Goal: Task Accomplishment & Management: Manage account settings

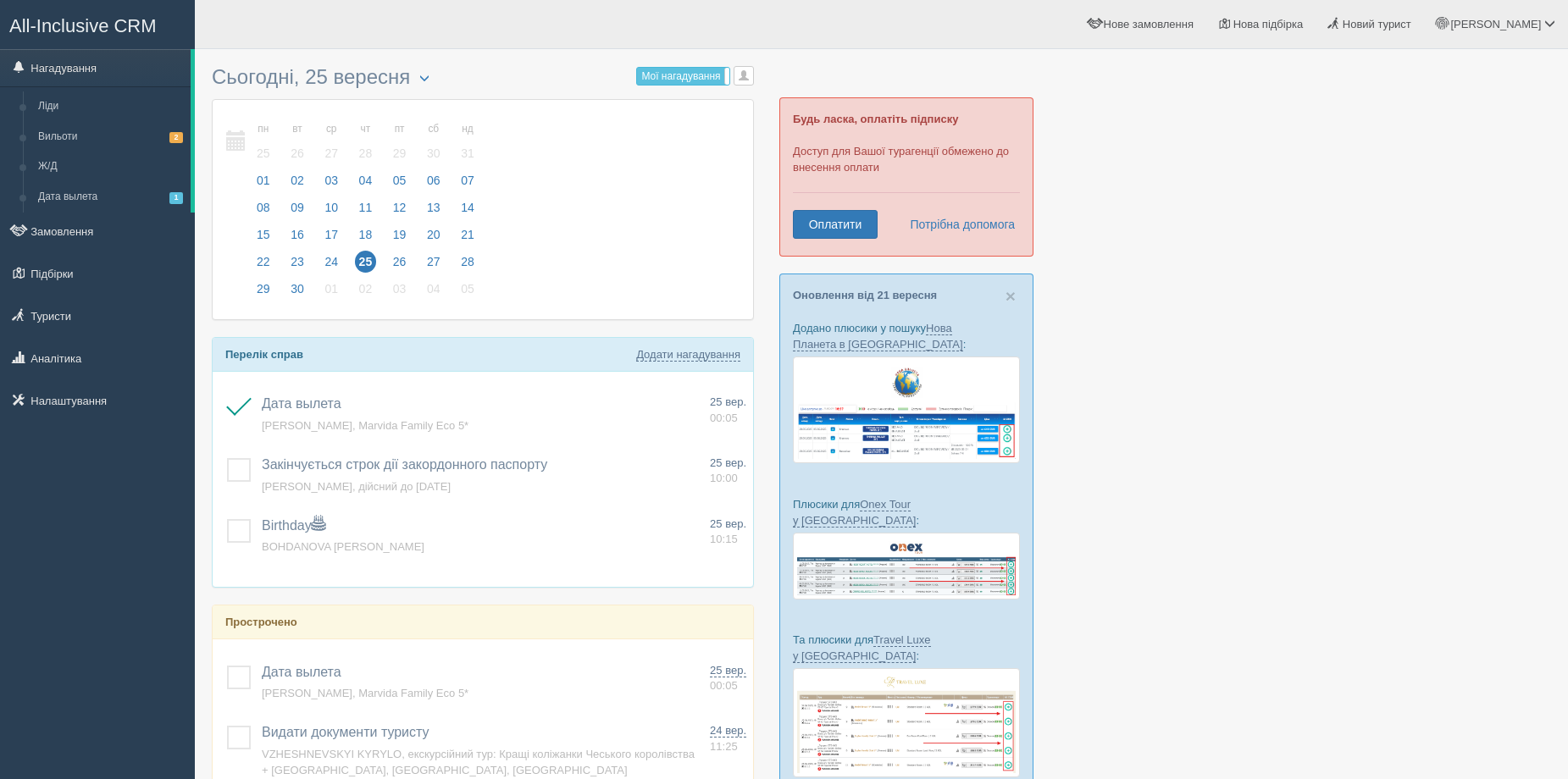
scroll to position [85, 0]
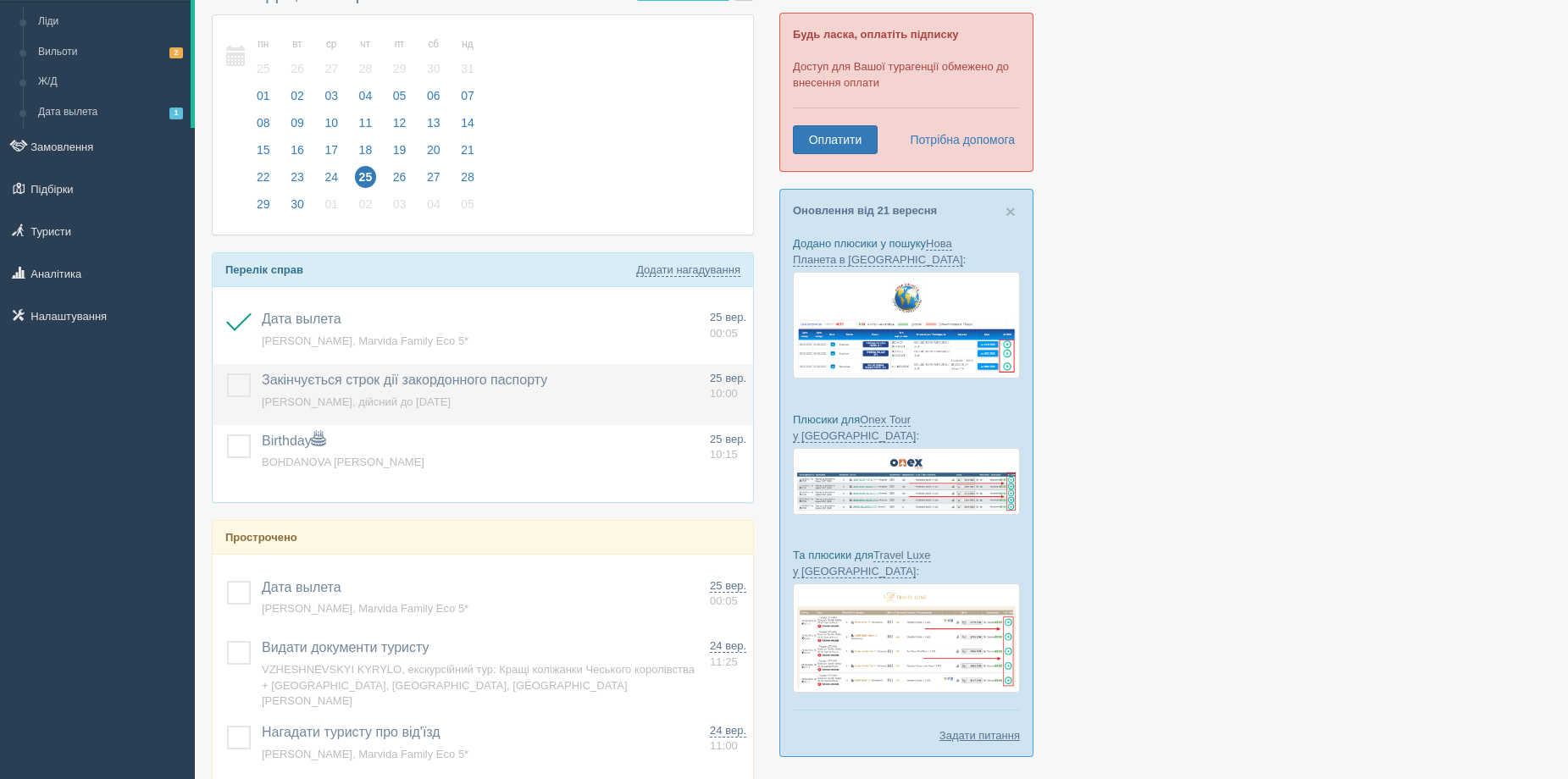
click at [227, 373] on label at bounding box center [227, 373] width 0 height 0
click at [0, 0] on input "checkbox" at bounding box center [0, 0] width 0 height 0
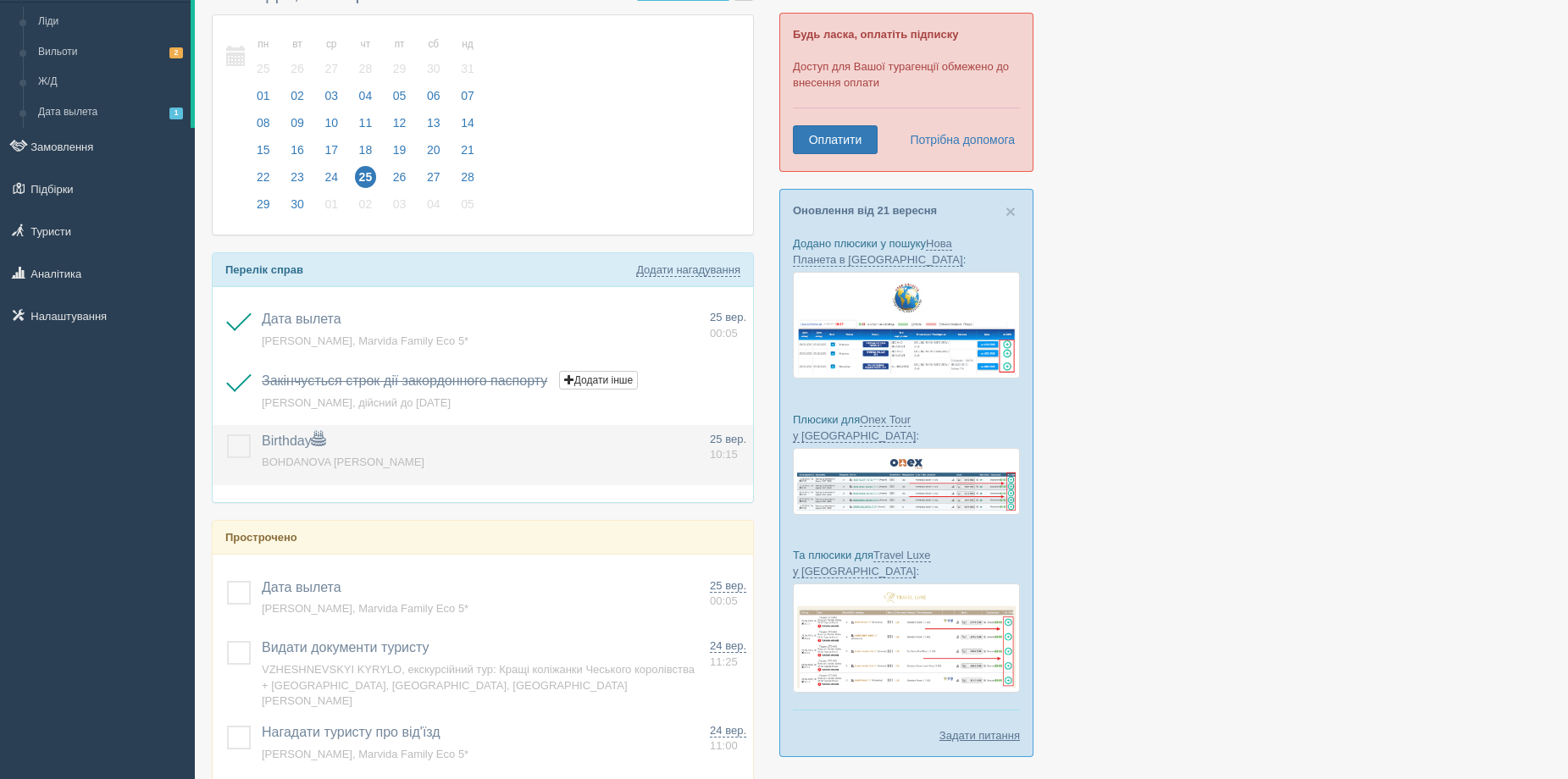
click at [227, 435] on label at bounding box center [227, 435] width 0 height 0
click at [0, 0] on input "checkbox" at bounding box center [0, 0] width 0 height 0
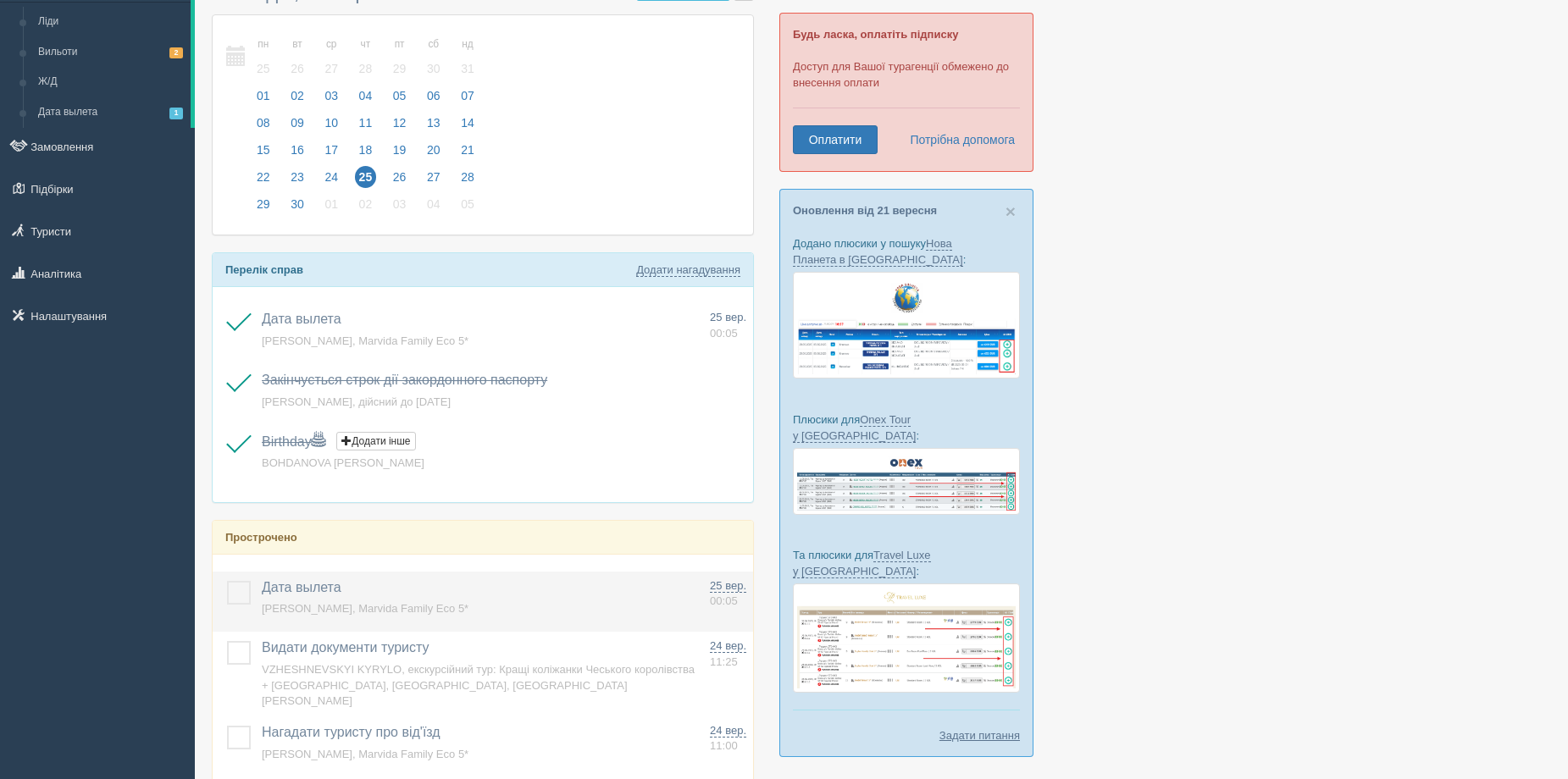
click at [227, 581] on label at bounding box center [227, 581] width 0 height 0
click at [0, 0] on input "checkbox" at bounding box center [0, 0] width 0 height 0
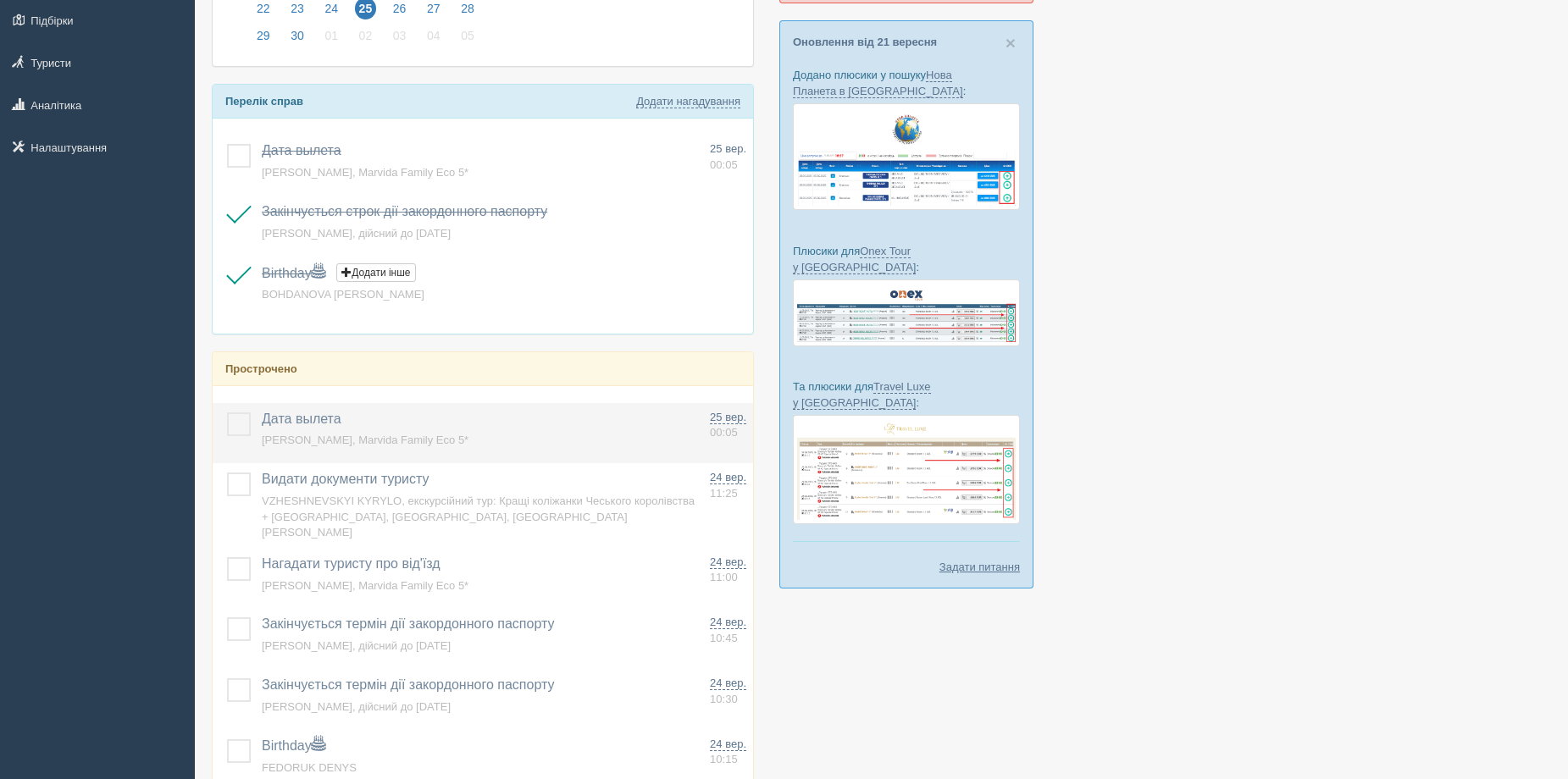
scroll to position [254, 0]
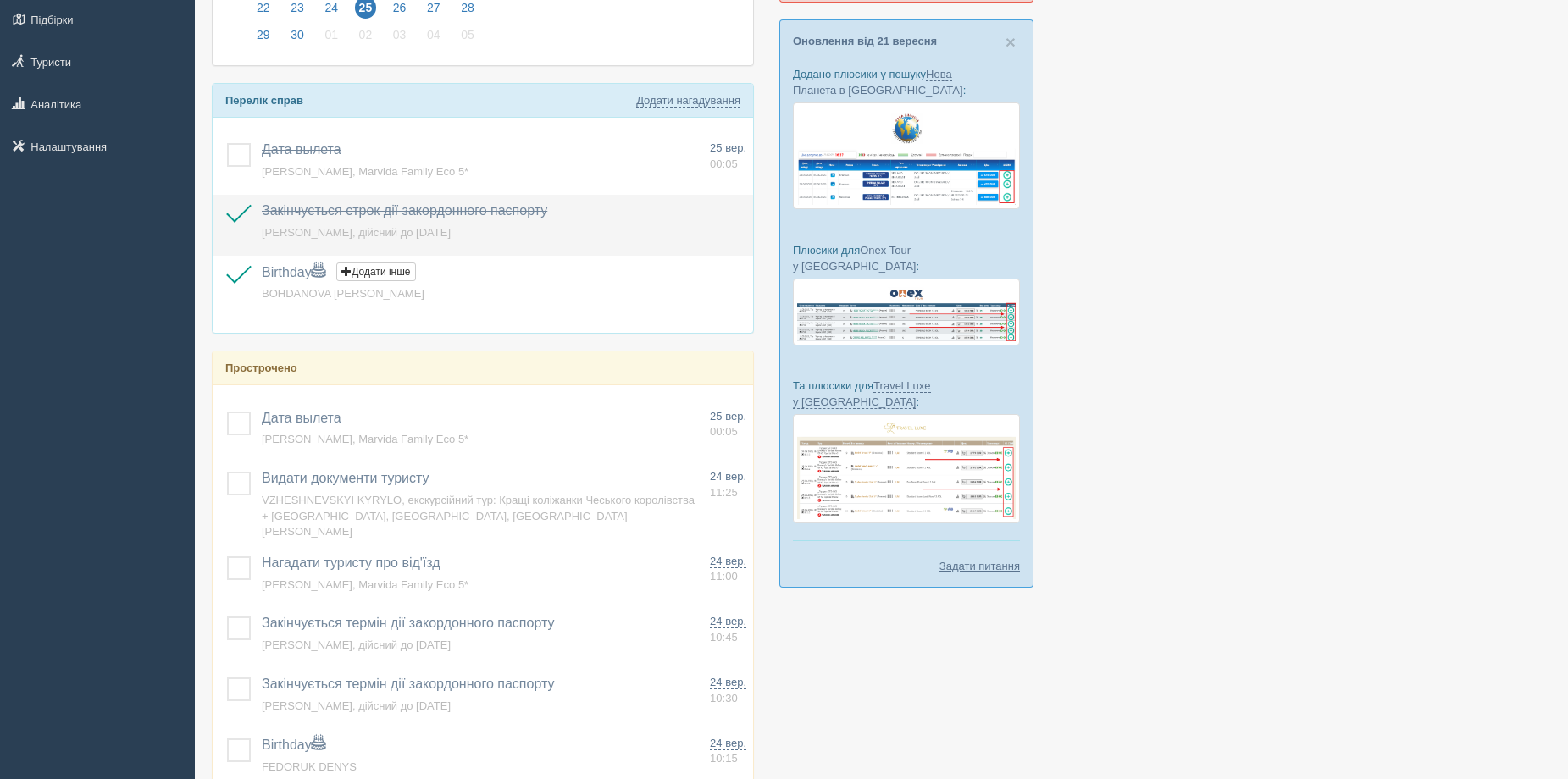
click at [254, 218] on td at bounding box center [233, 224] width 42 height 61
click at [227, 204] on label at bounding box center [227, 204] width 0 height 0
click at [0, 0] on input "checkbox" at bounding box center [0, 0] width 0 height 0
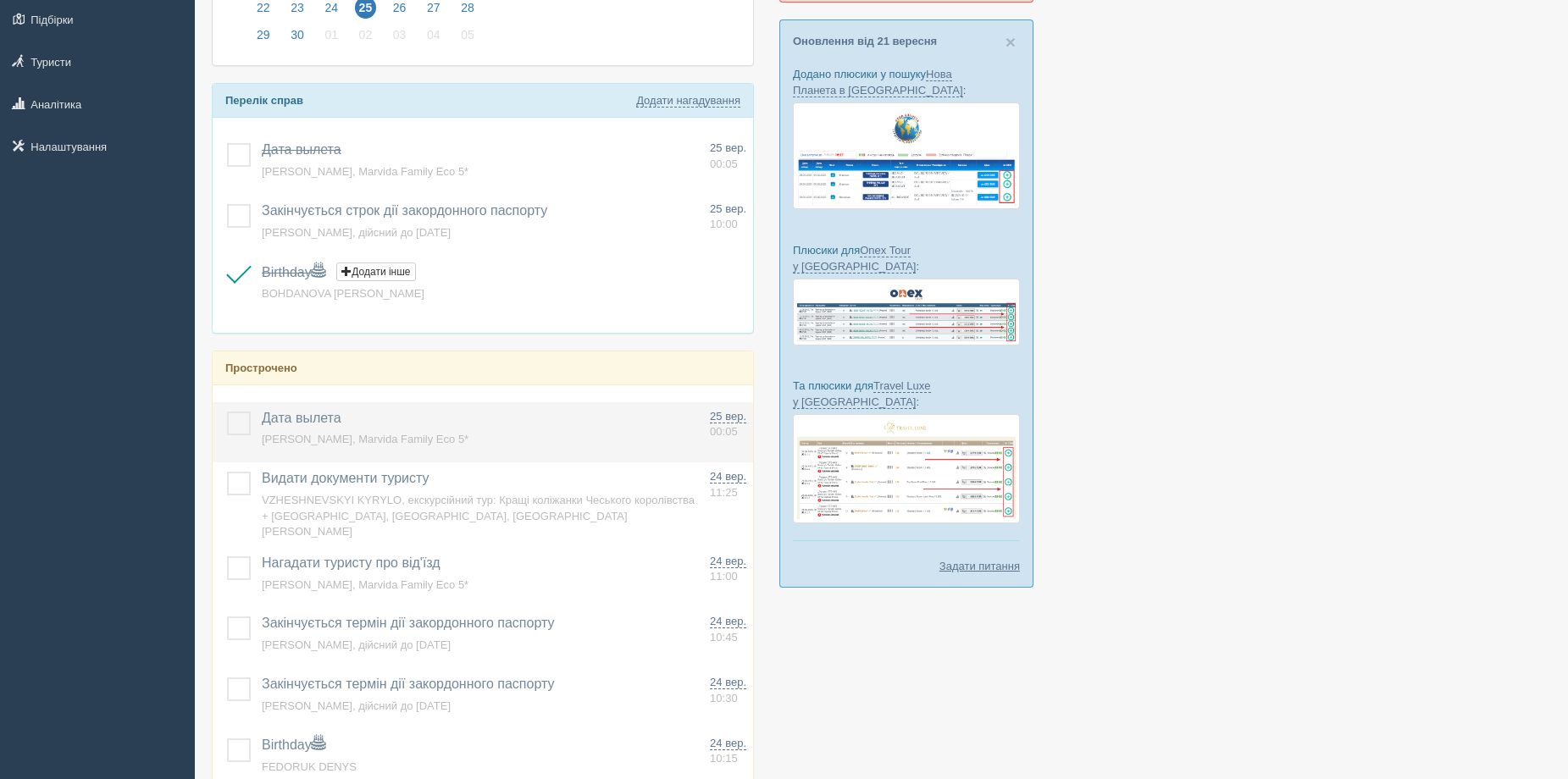
drag, startPoint x: 240, startPoint y: 424, endPoint x: 243, endPoint y: 465, distance: 41.1
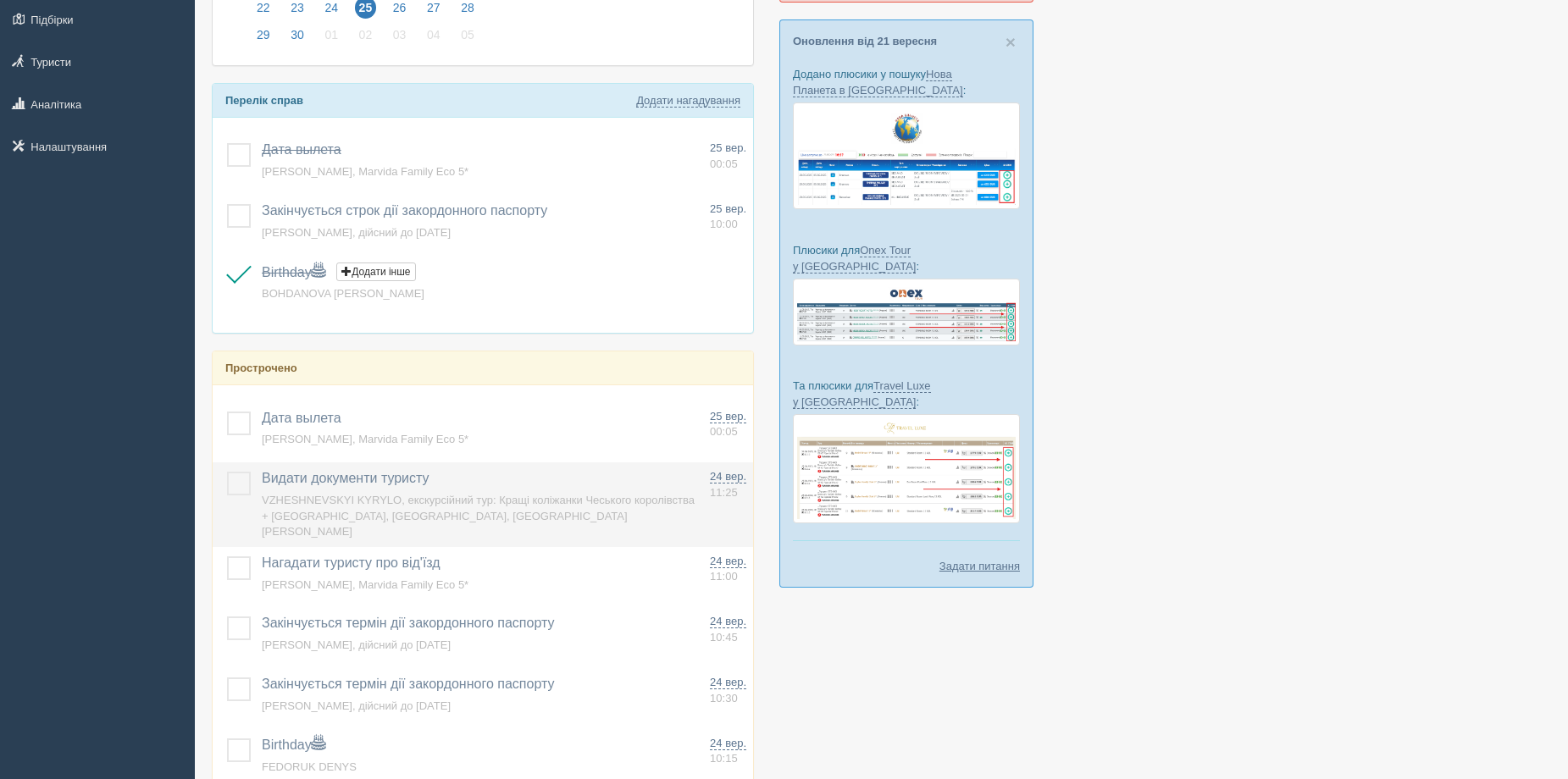
click at [227, 411] on label at bounding box center [227, 411] width 0 height 0
click at [0, 0] on input "checkbox" at bounding box center [0, 0] width 0 height 0
click at [227, 471] on label at bounding box center [227, 471] width 0 height 0
click at [0, 0] on input "checkbox" at bounding box center [0, 0] width 0 height 0
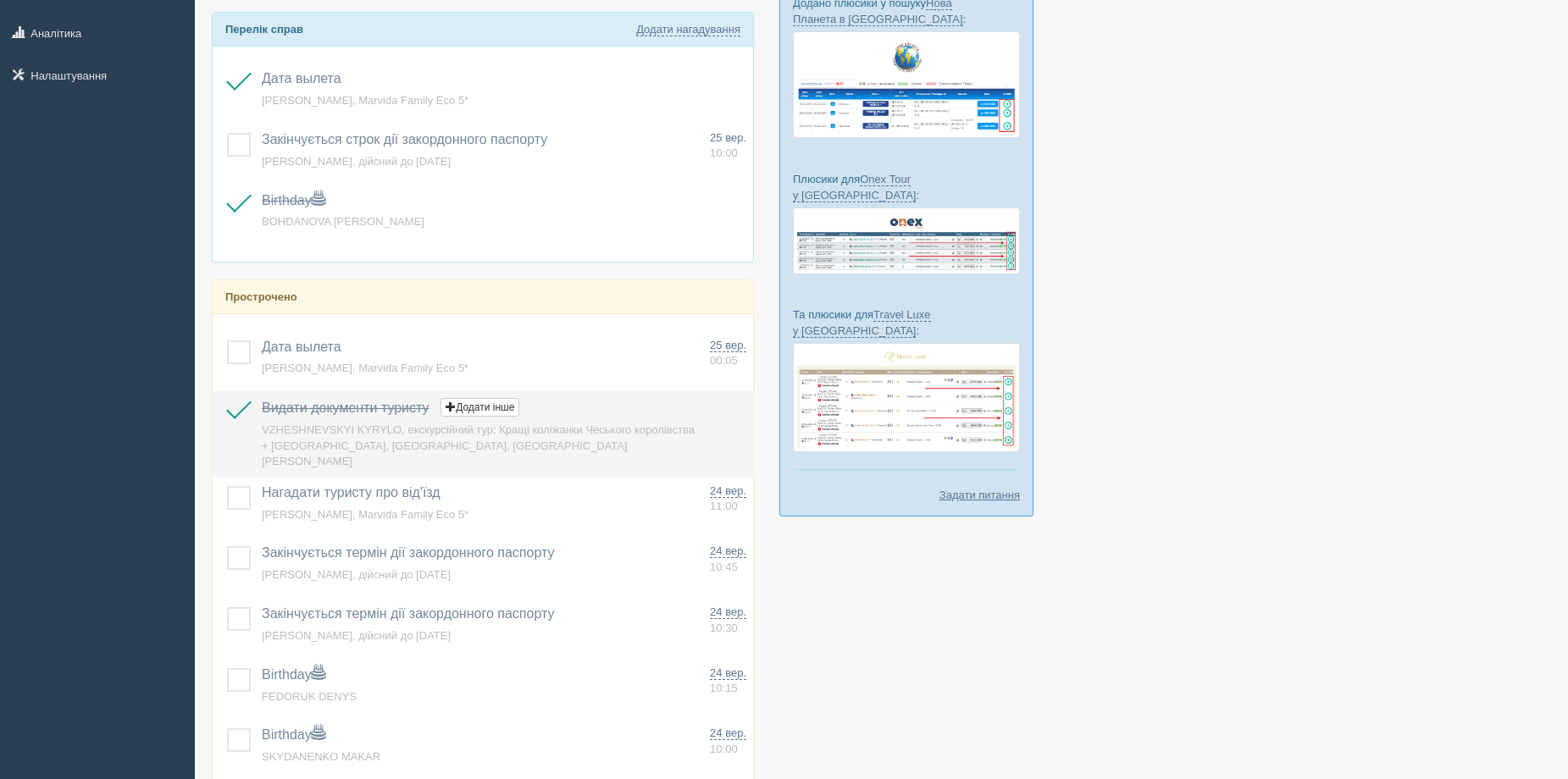
scroll to position [424, 0]
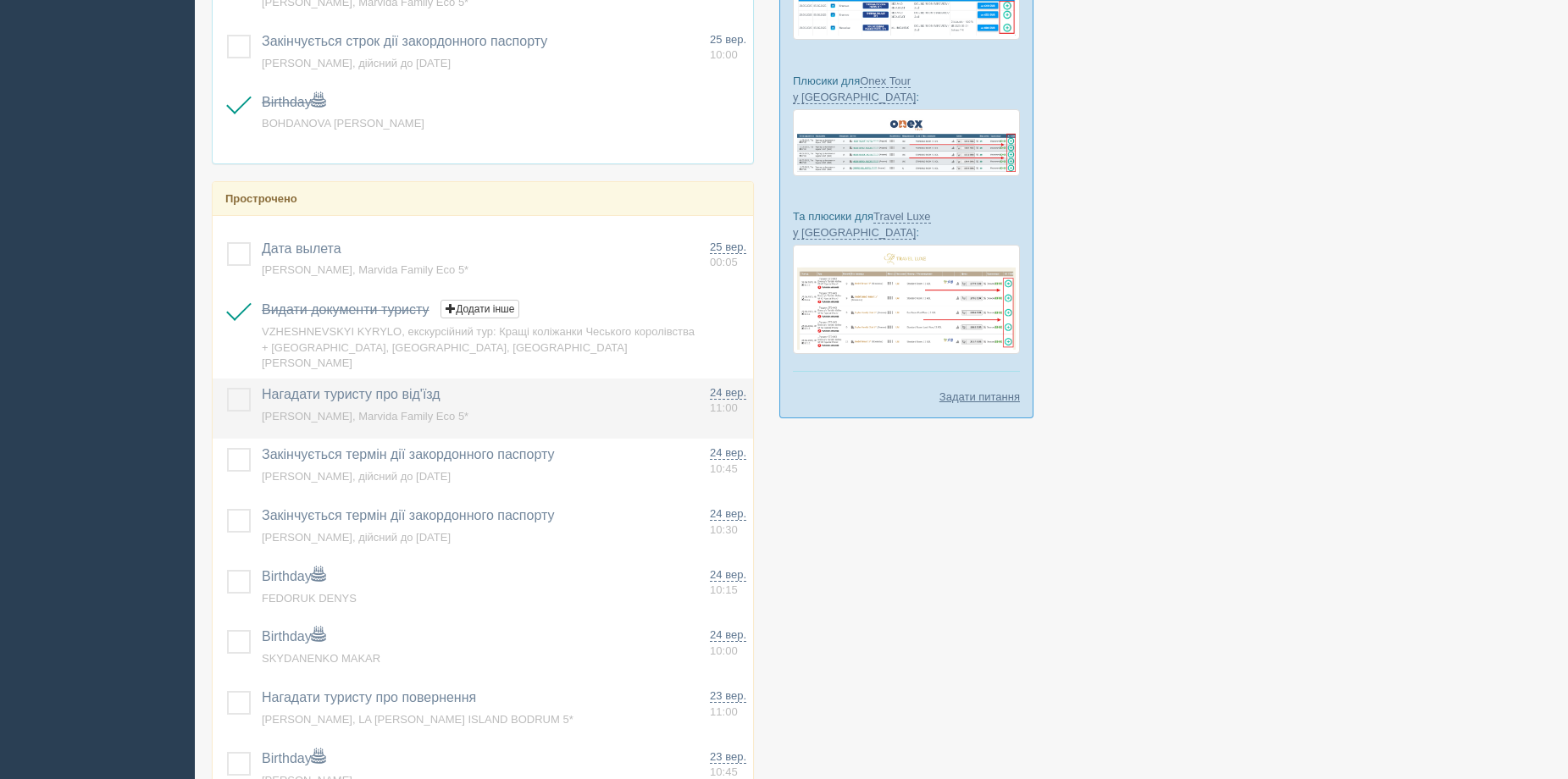
click at [227, 388] on label at bounding box center [227, 388] width 0 height 0
click at [0, 0] on input "checkbox" at bounding box center [0, 0] width 0 height 0
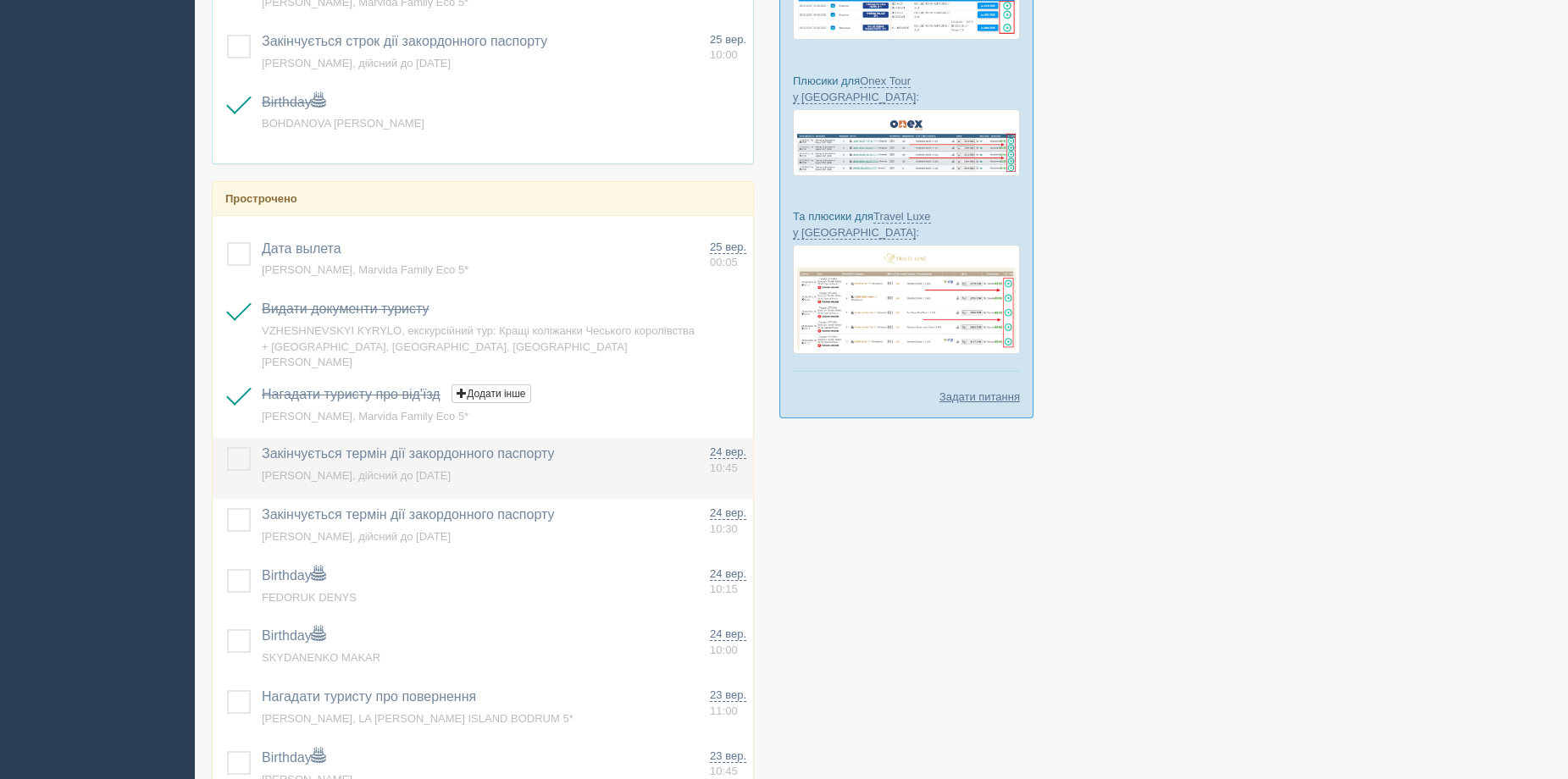
click at [227, 447] on label at bounding box center [227, 447] width 0 height 0
click at [0, 0] on input "checkbox" at bounding box center [0, 0] width 0 height 0
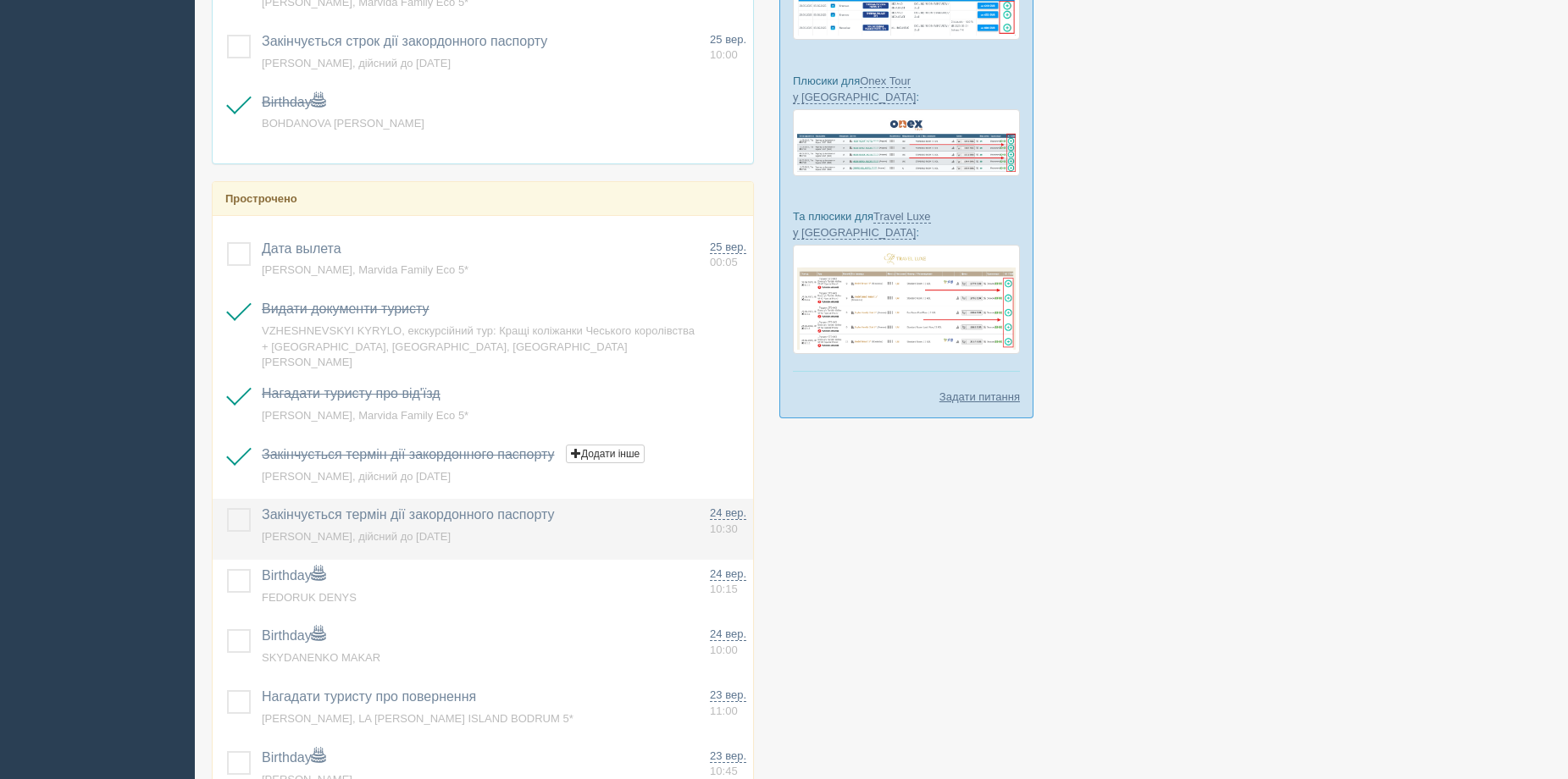
click at [223, 502] on td at bounding box center [233, 528] width 42 height 61
click at [227, 508] on label at bounding box center [227, 508] width 0 height 0
click at [0, 0] on input "checkbox" at bounding box center [0, 0] width 0 height 0
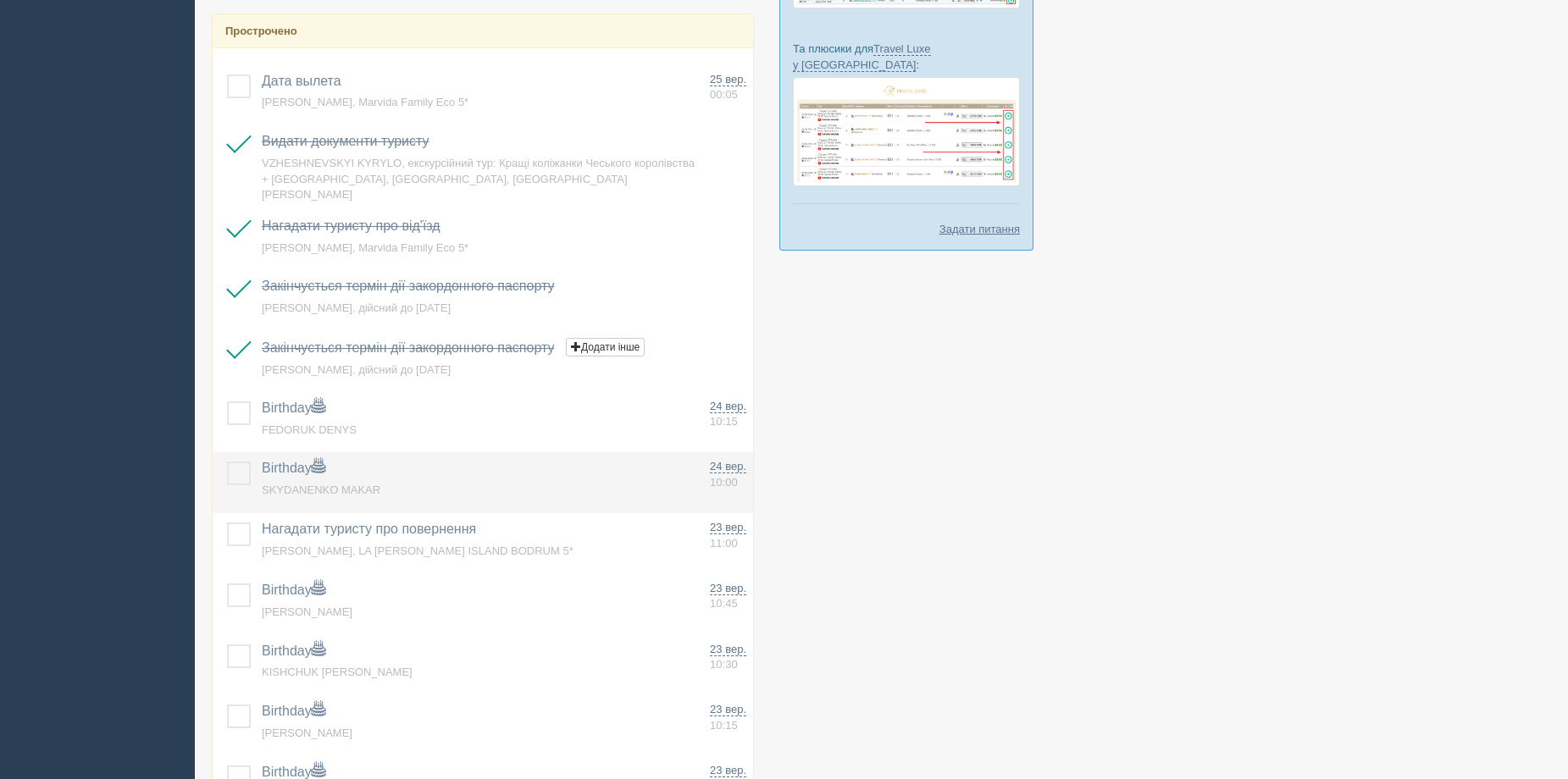
scroll to position [593, 0]
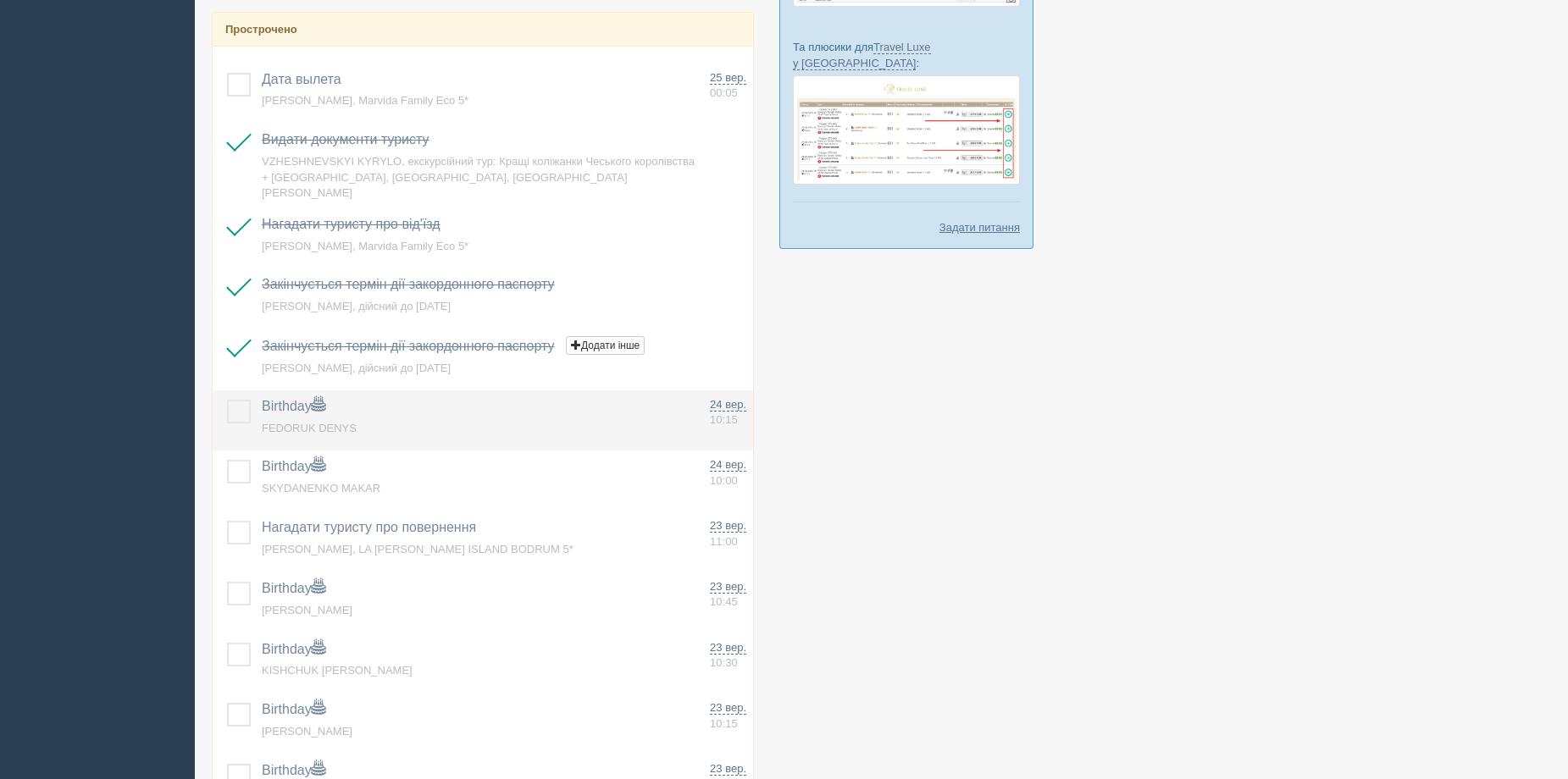
click at [227, 399] on label at bounding box center [227, 399] width 0 height 0
click at [0, 0] on input "checkbox" at bounding box center [0, 0] width 0 height 0
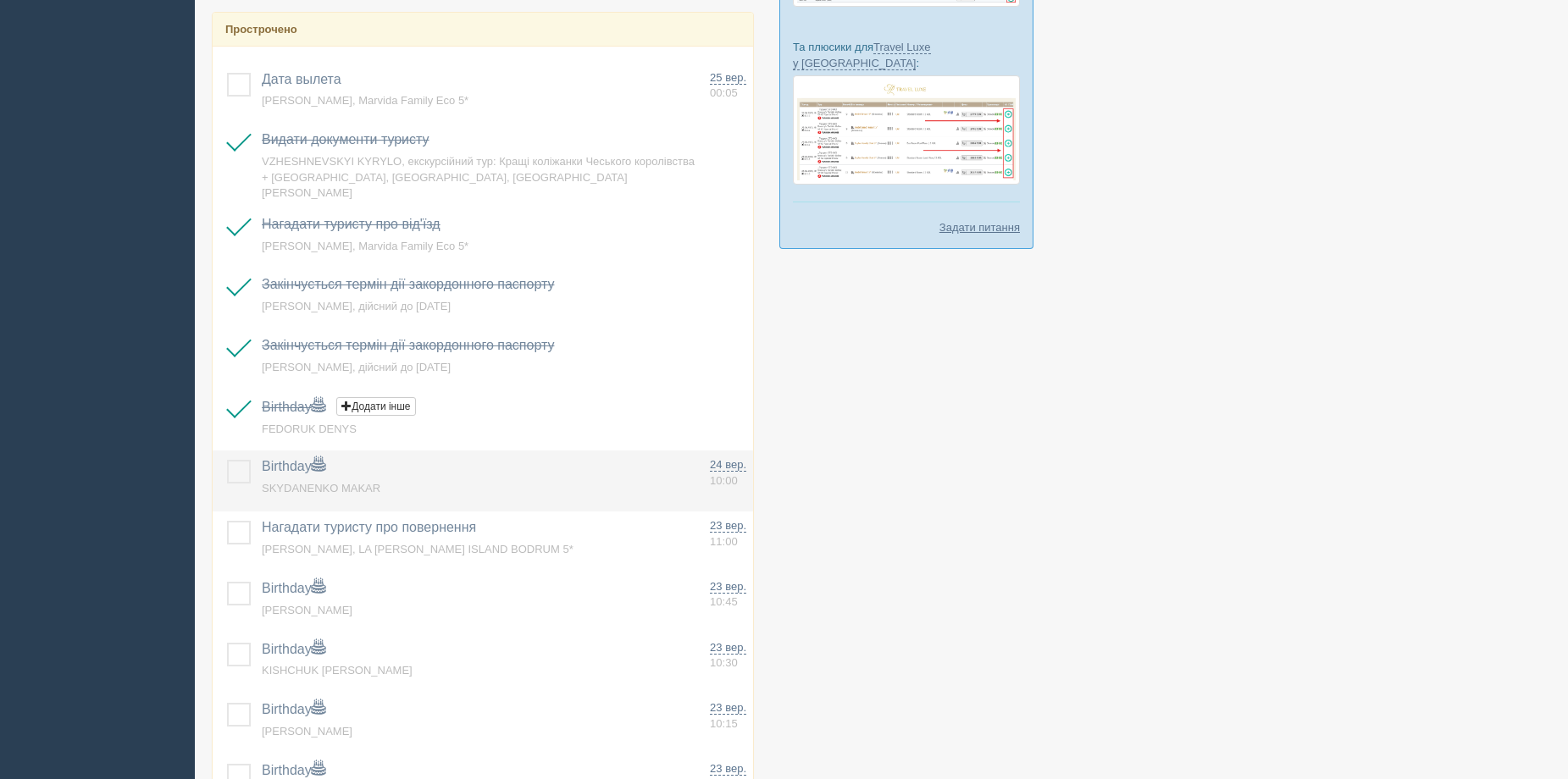
click at [227, 460] on label at bounding box center [227, 460] width 0 height 0
click at [0, 0] on input "checkbox" at bounding box center [0, 0] width 0 height 0
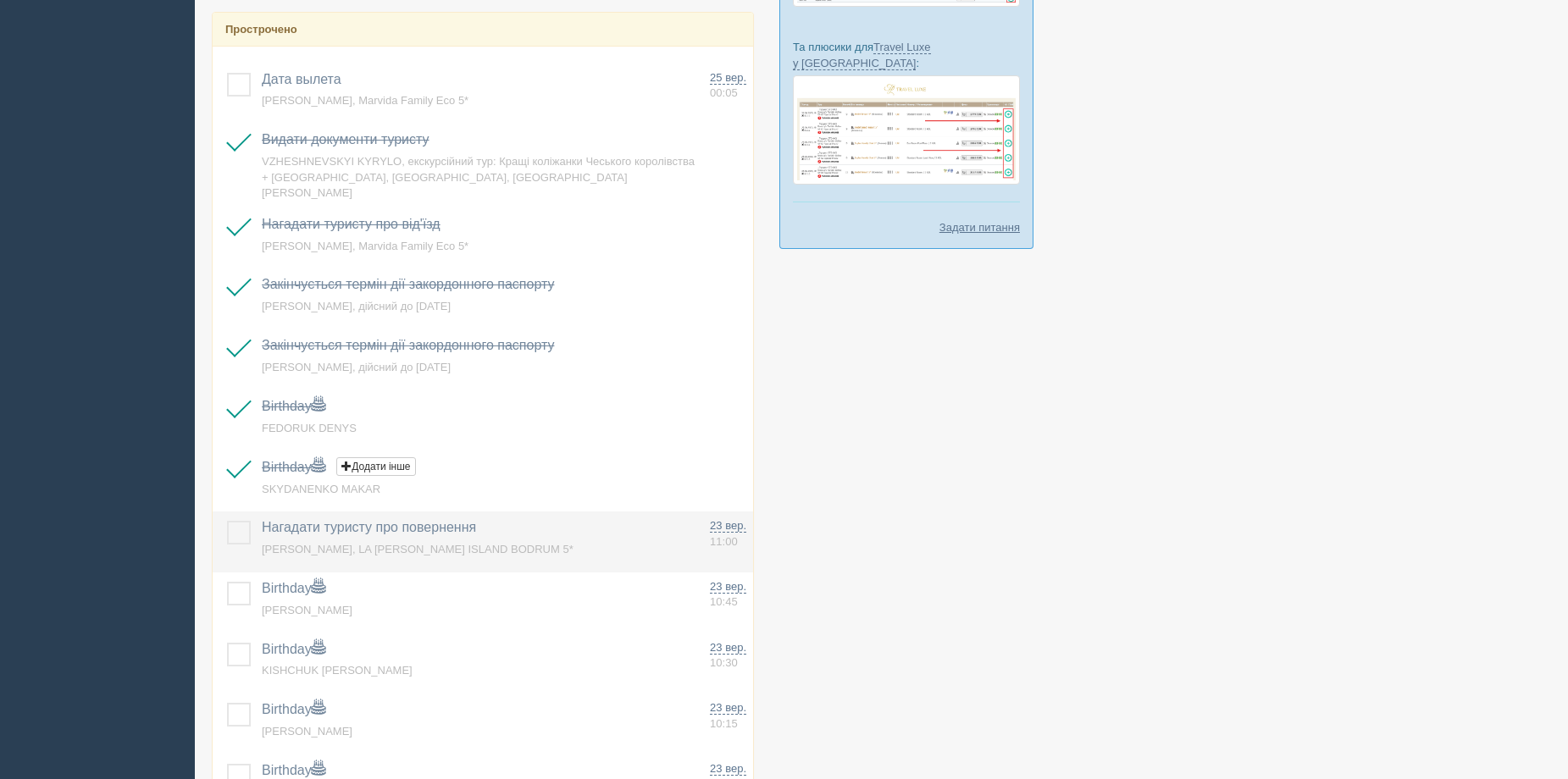
click at [227, 521] on label at bounding box center [227, 521] width 0 height 0
click at [0, 0] on input "checkbox" at bounding box center [0, 0] width 0 height 0
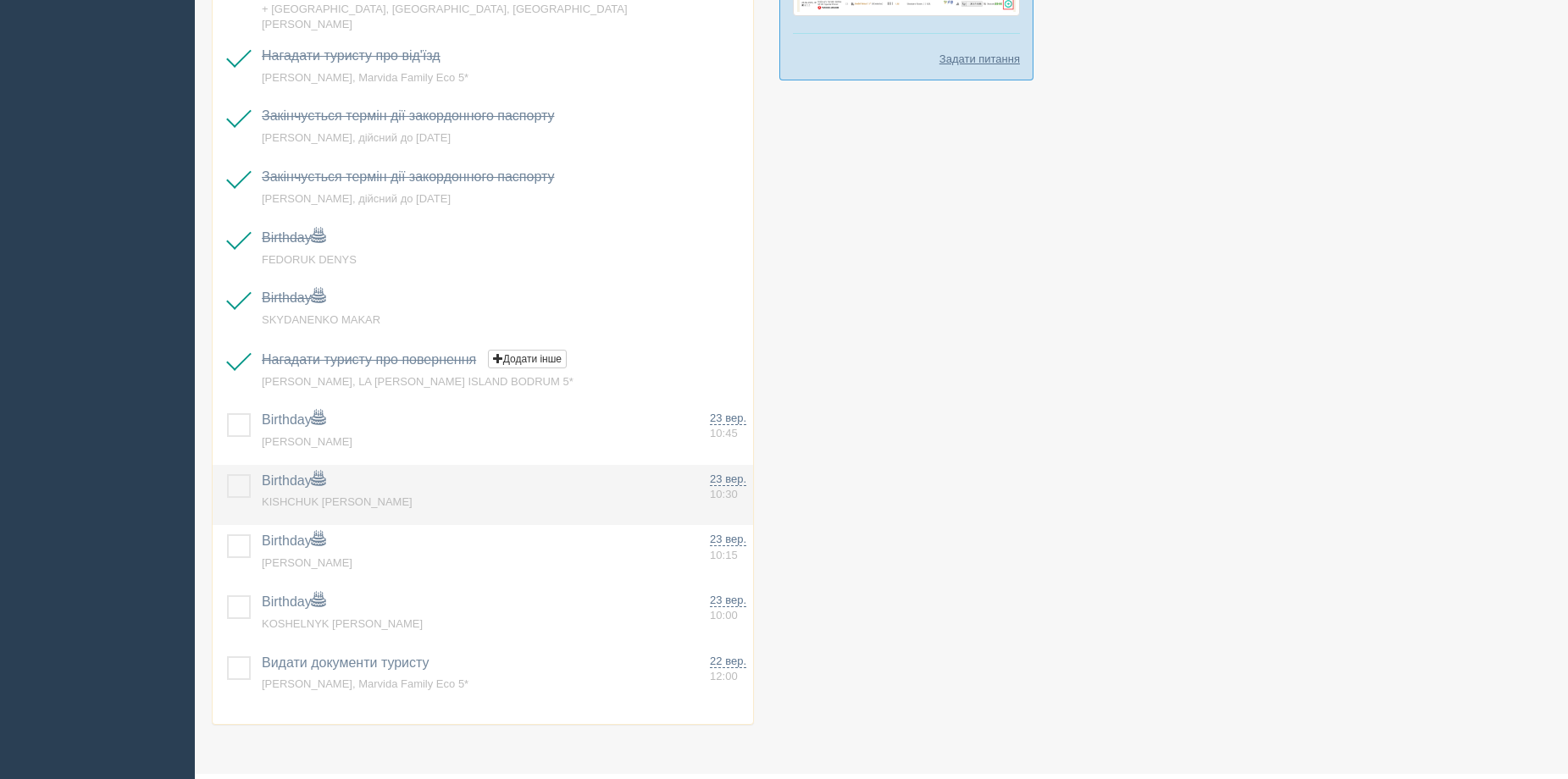
scroll to position [762, 0]
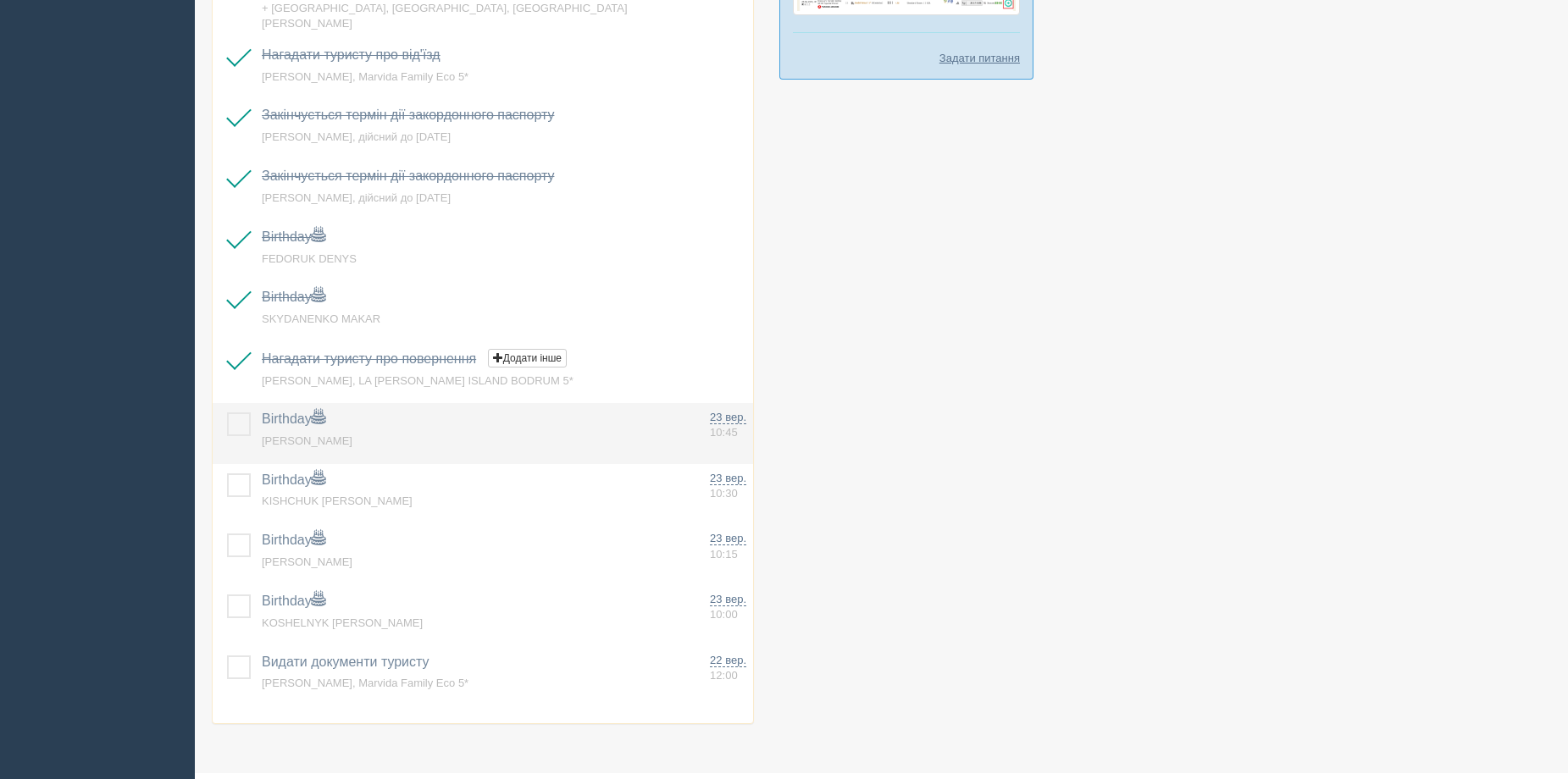
click at [227, 412] on label at bounding box center [227, 412] width 0 height 0
click at [0, 0] on input "checkbox" at bounding box center [0, 0] width 0 height 0
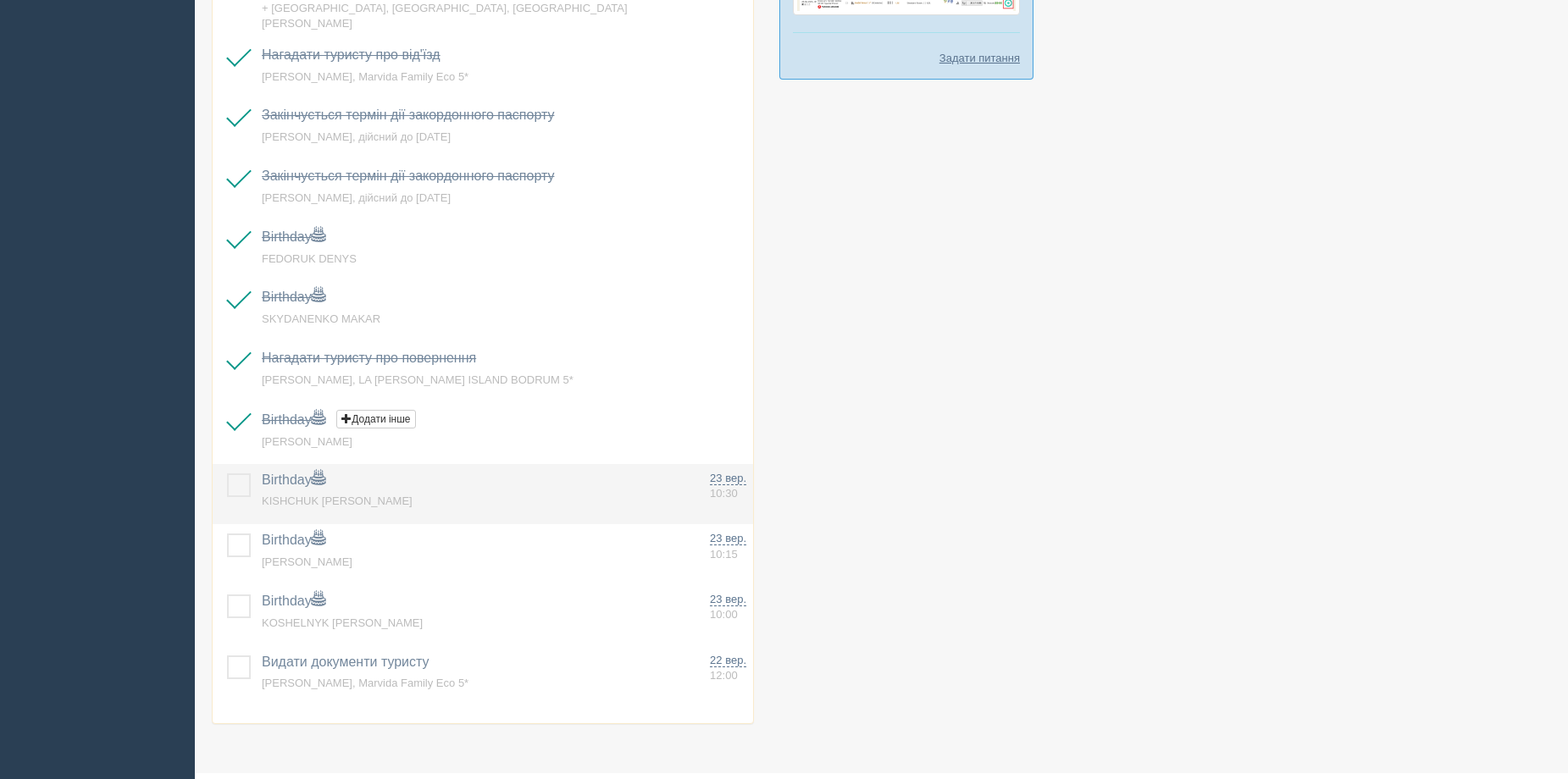
click at [227, 473] on label at bounding box center [227, 473] width 0 height 0
click at [0, 0] on input "checkbox" at bounding box center [0, 0] width 0 height 0
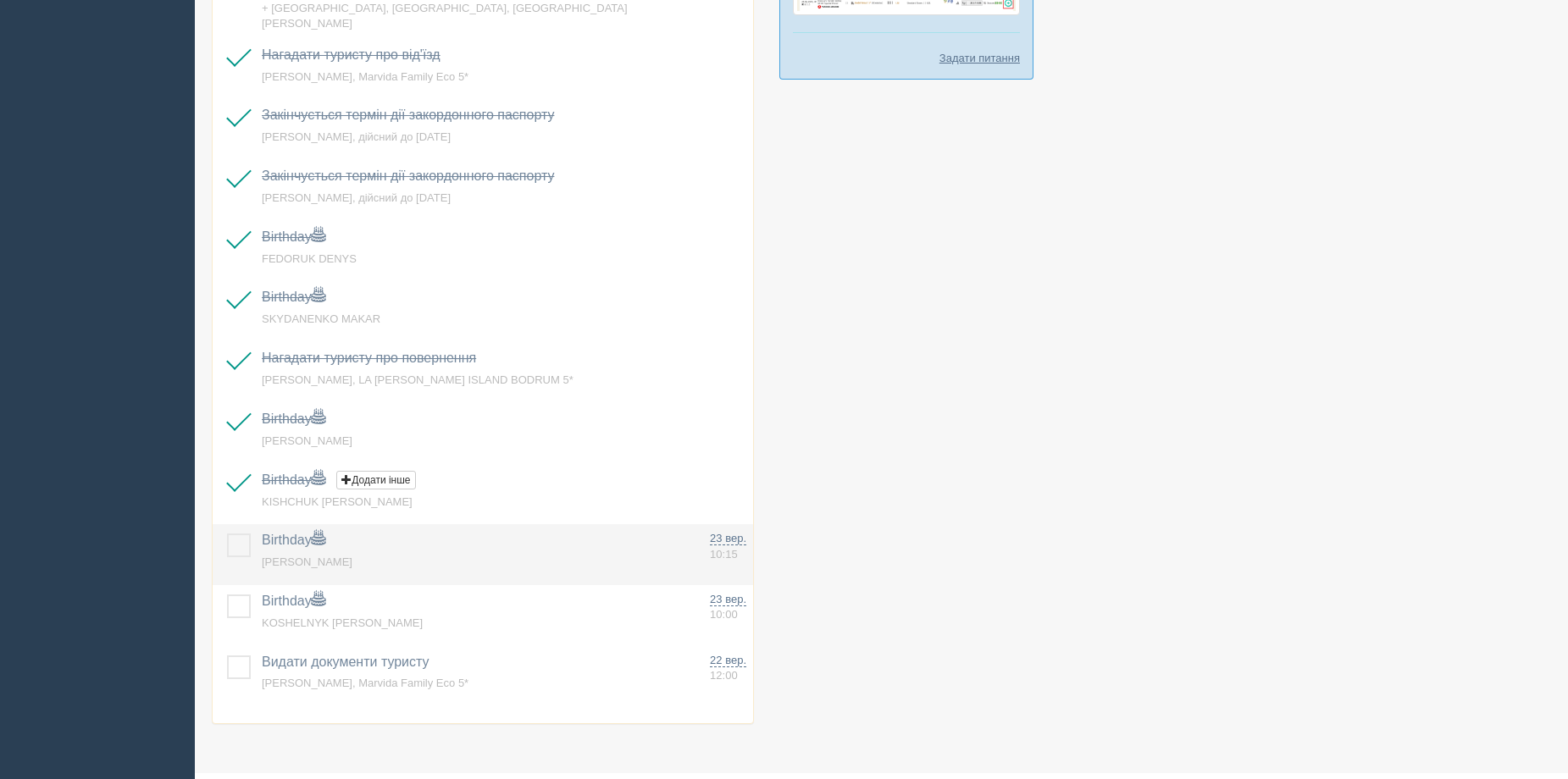
click at [227, 534] on label at bounding box center [227, 534] width 0 height 0
click at [0, 0] on input "checkbox" at bounding box center [0, 0] width 0 height 0
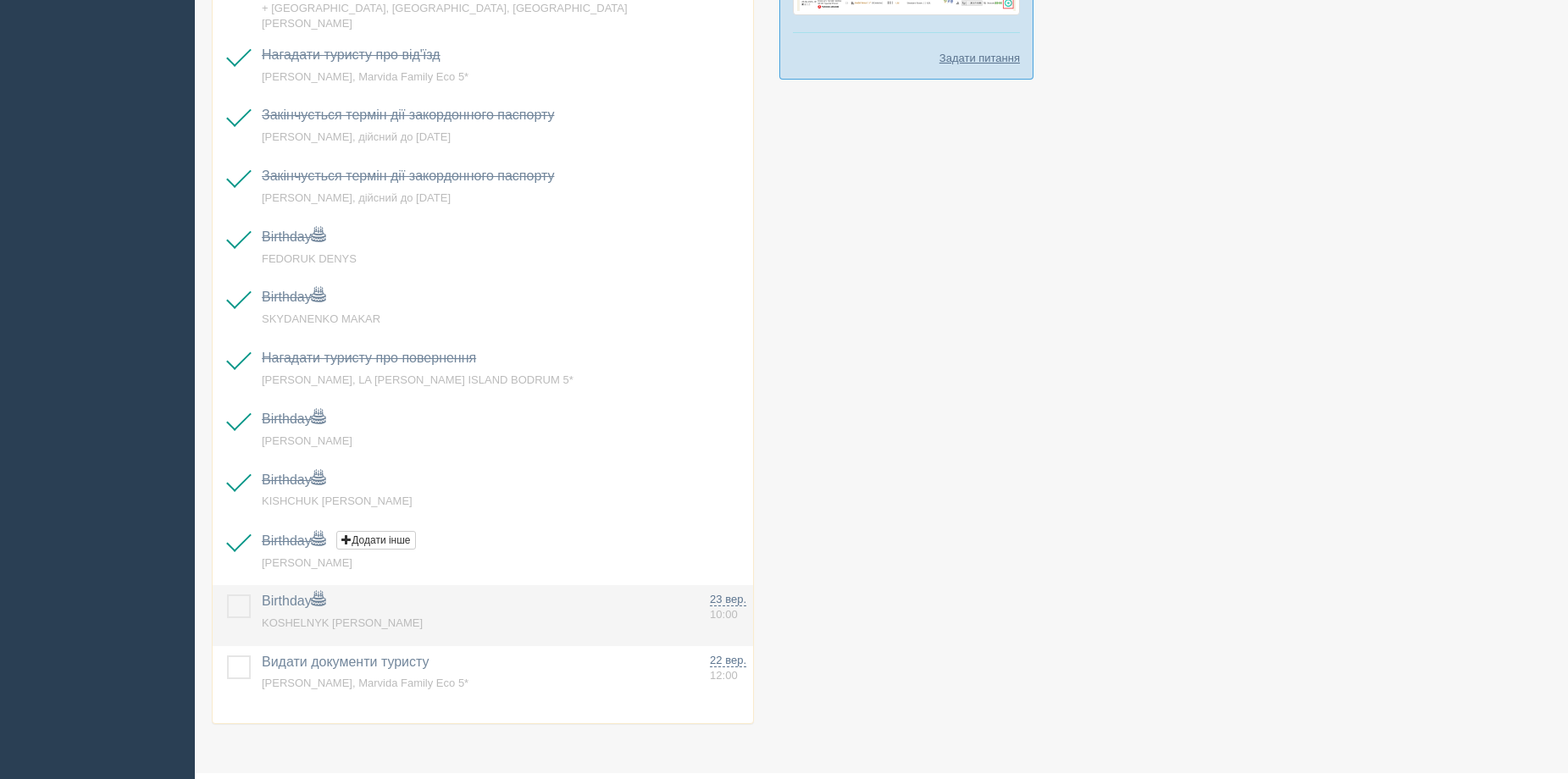
click at [227, 595] on label at bounding box center [227, 595] width 0 height 0
click at [0, 0] on input "checkbox" at bounding box center [0, 0] width 0 height 0
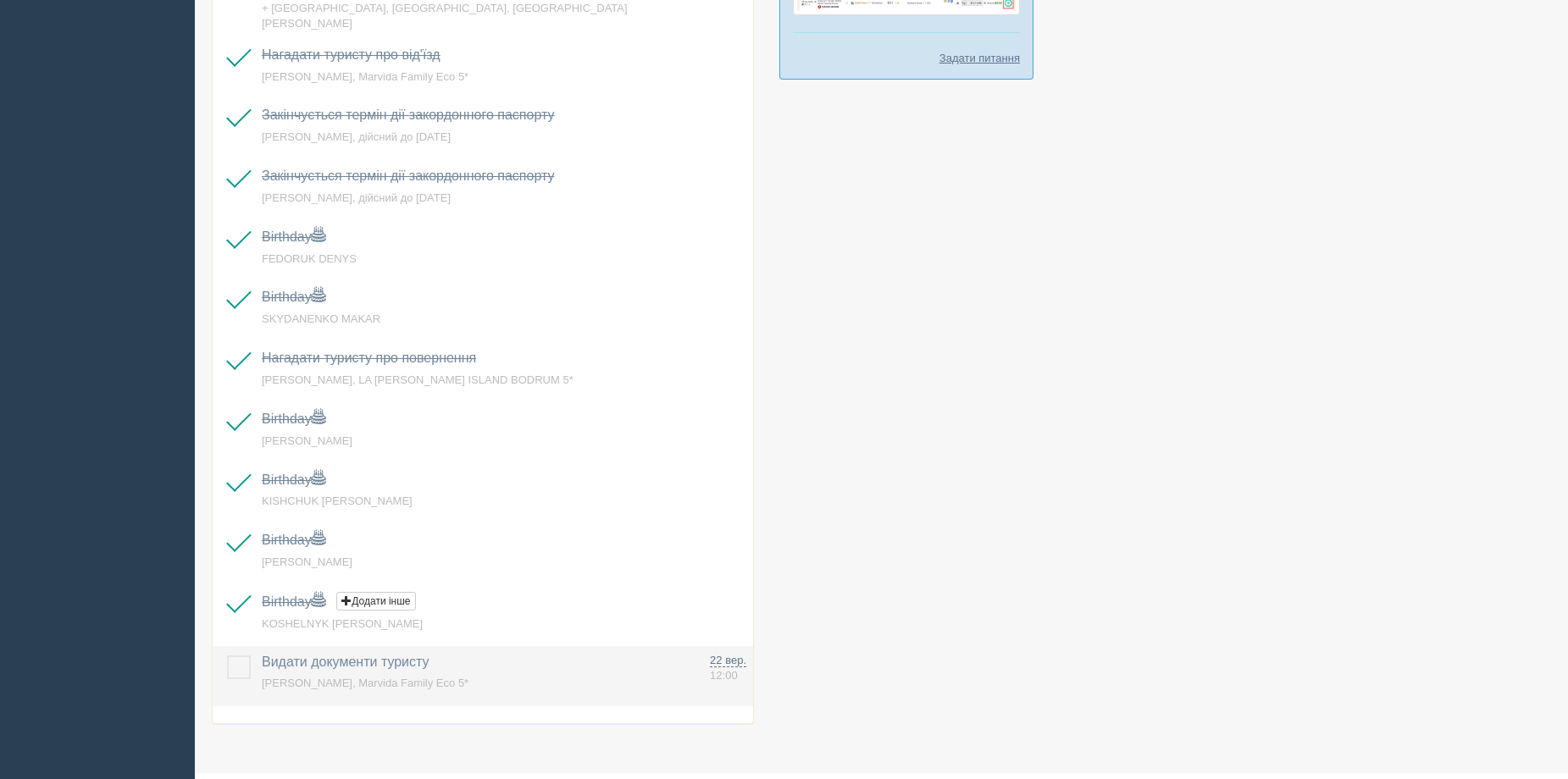
click at [255, 662] on td "Видати документи туристу Додати інше Нагадування додано Нагадування оновлено Ко…" at bounding box center [479, 676] width 448 height 61
click at [227, 656] on label at bounding box center [227, 656] width 0 height 0
click at [0, 0] on input "checkbox" at bounding box center [0, 0] width 0 height 0
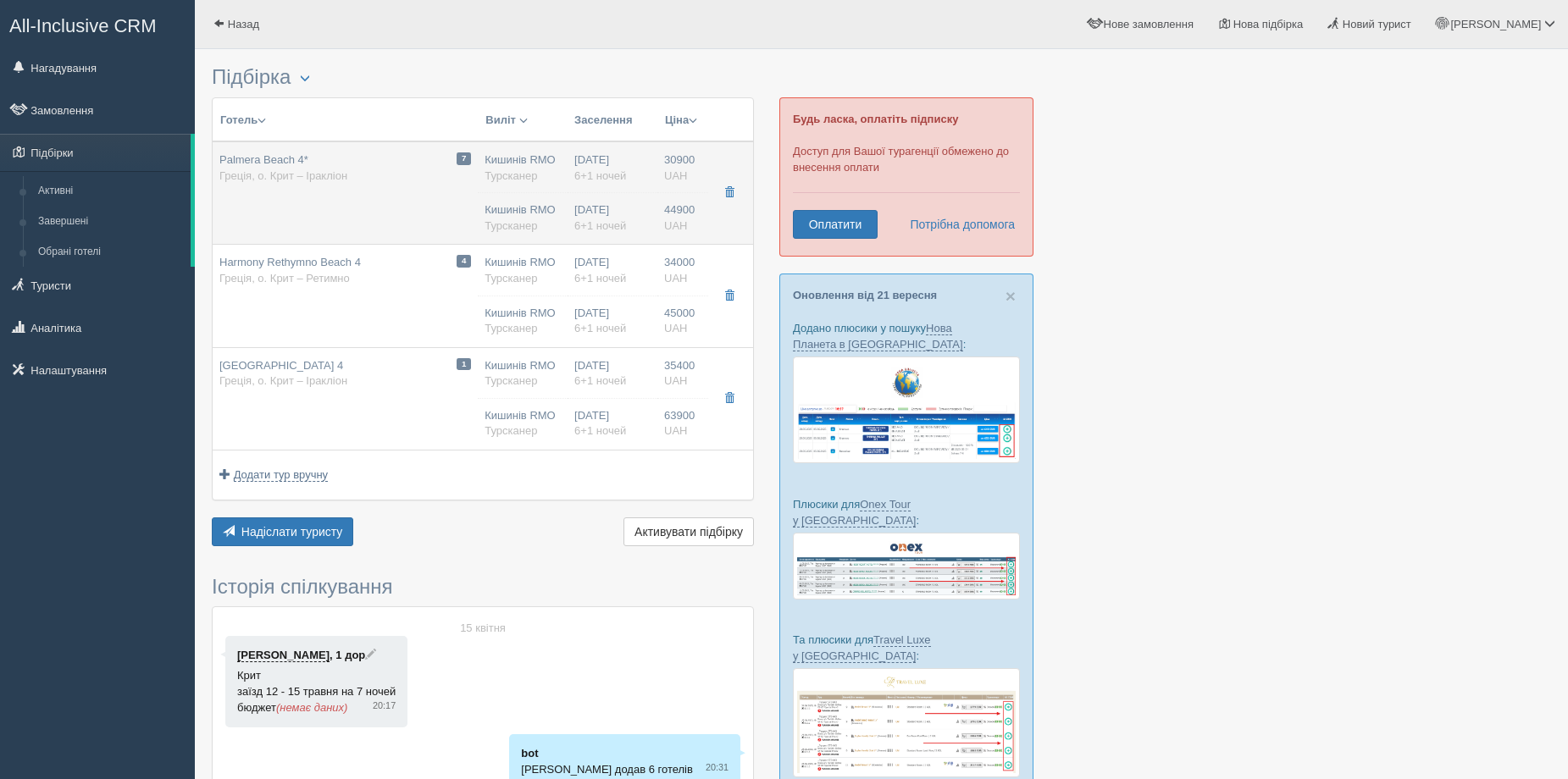
click at [395, 196] on td "7 Palmera Beach 4* Греція, о. Крит – Іракліон" at bounding box center [344, 193] width 265 height 103
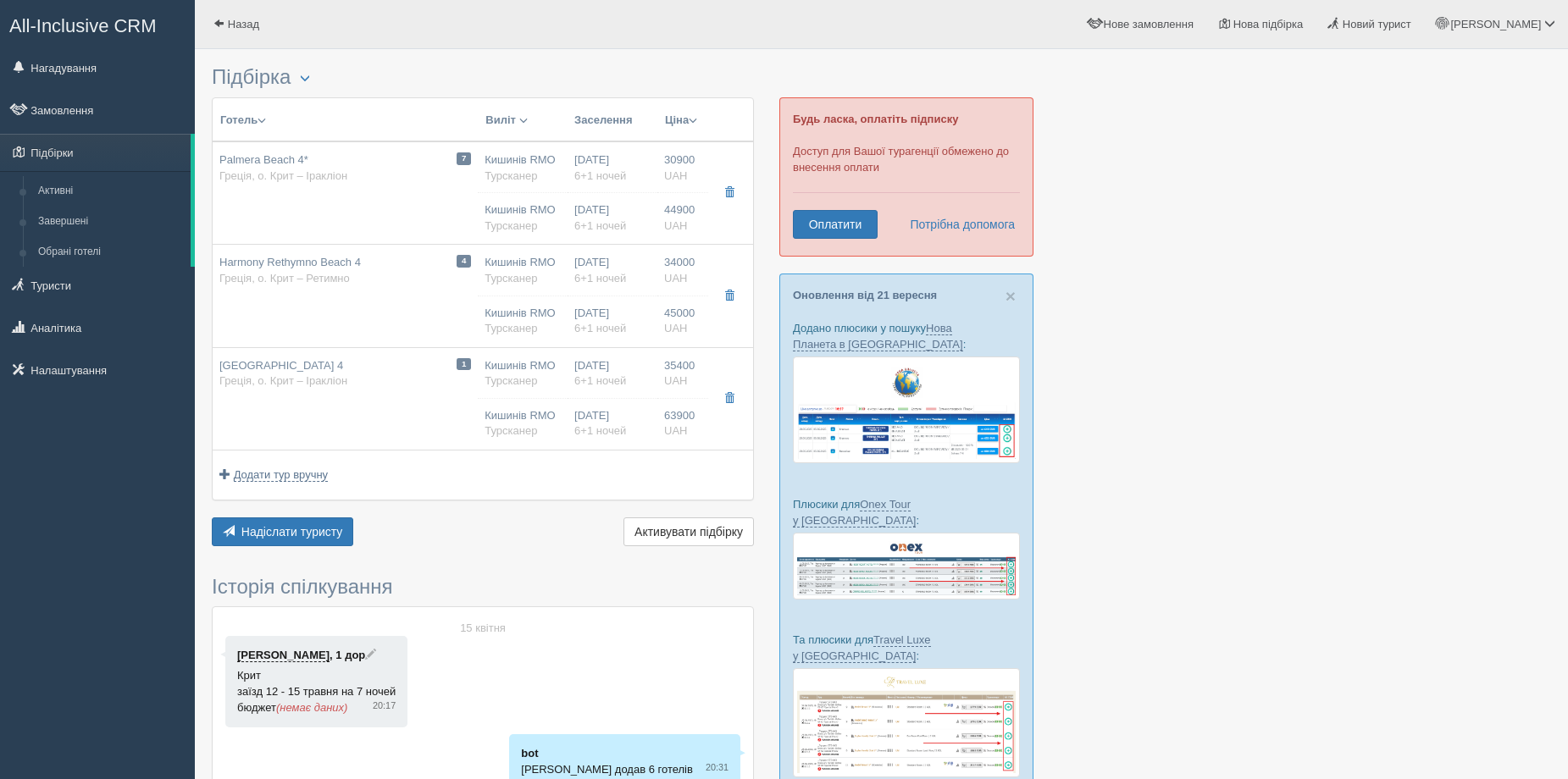
type input "Palmera Beach 4*"
type input "https://www.youtube.com/watch?v=XFNGIwYNKOA"
type textarea "Стильный современный отель для взрослых, расположенный на главной набережной ку…"
type input "30900.00"
type input "03:45"
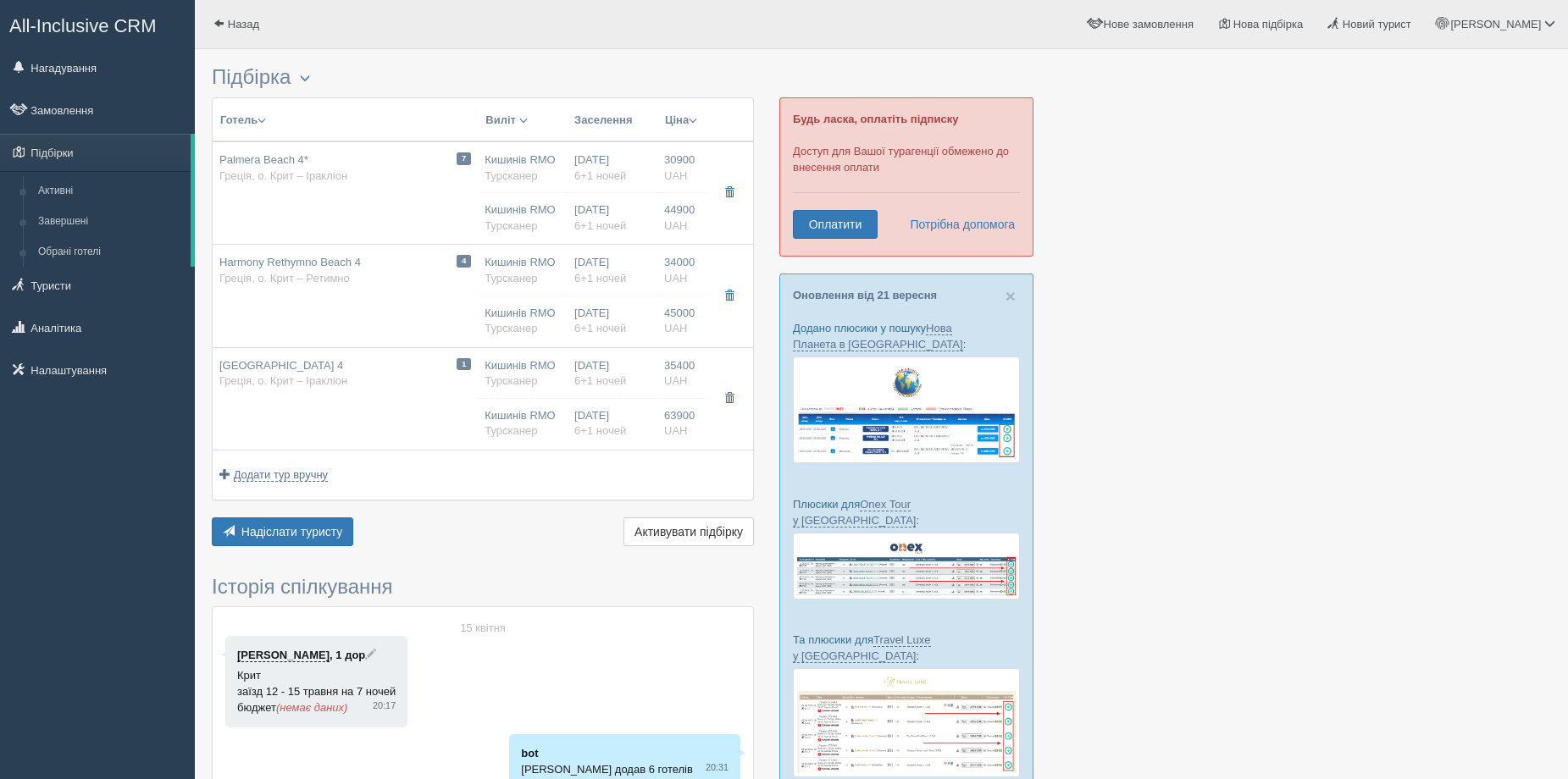
type input "06:00"
type input "00:30"
type input "02:50"
type input "Garden Or City Viewsingle Room"
type input "BB"
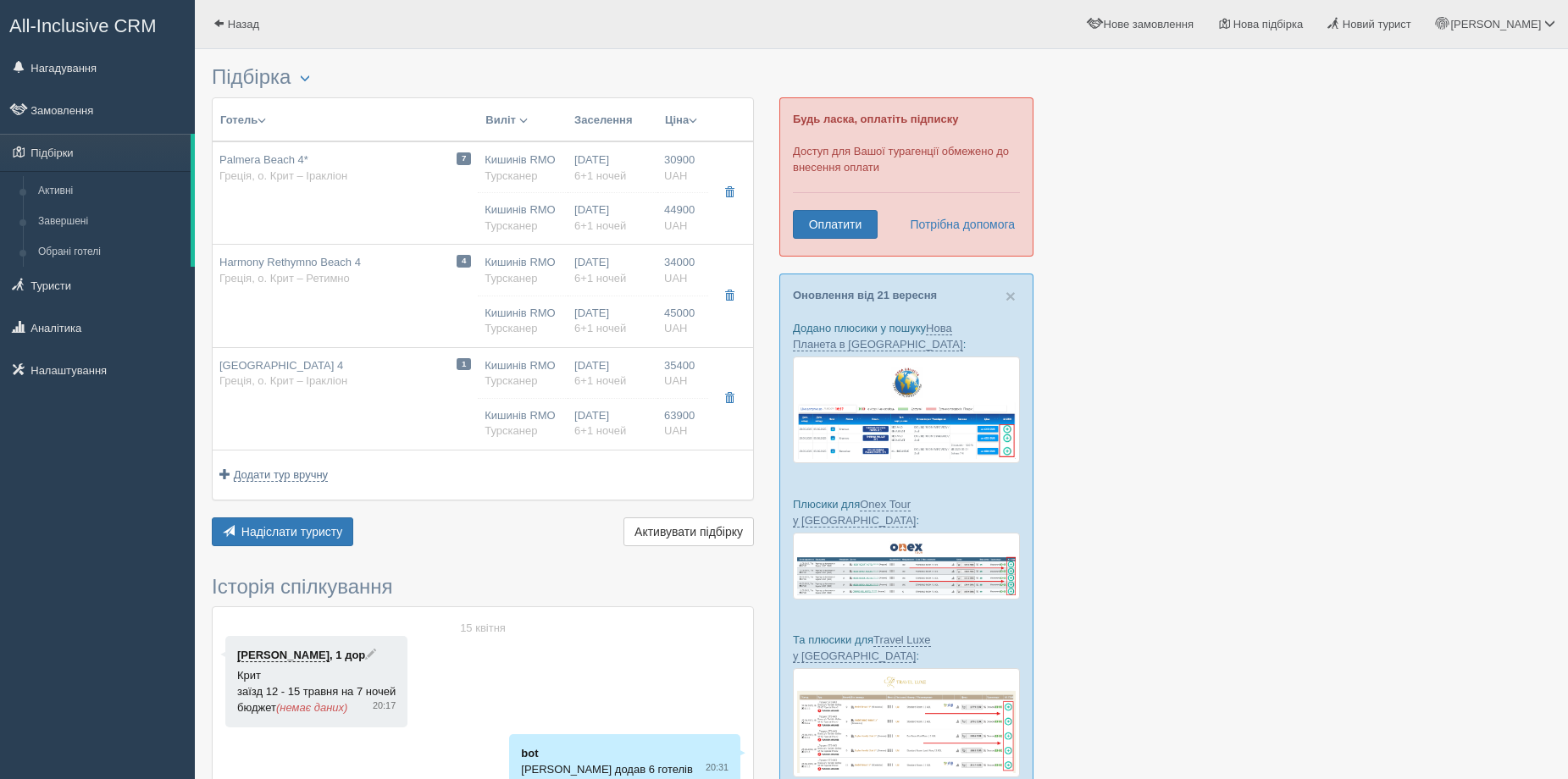
type input "44900.00"
type input "03:45"
type input "06:00"
type input "00:30"
type input "02:50"
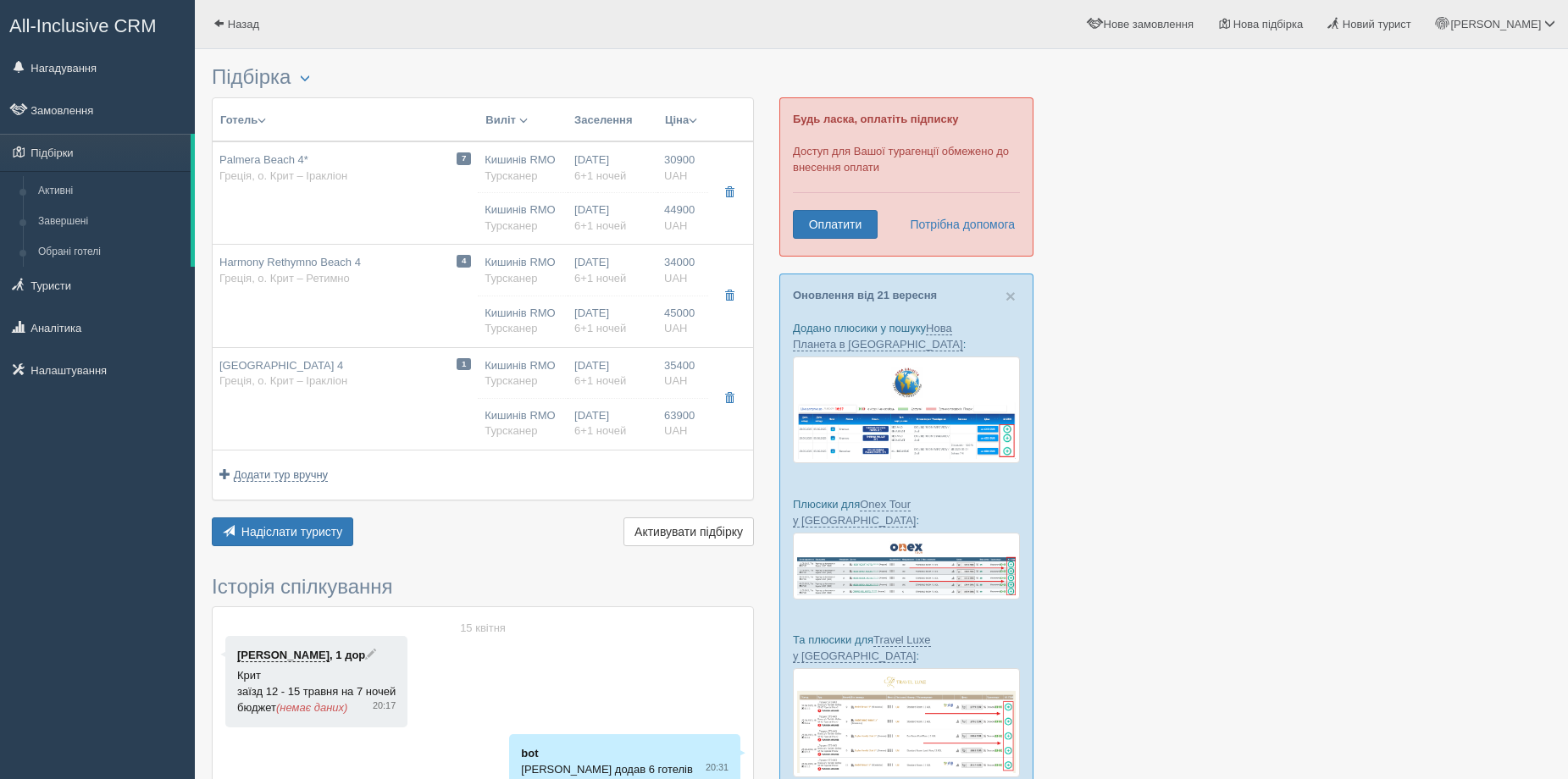
type input "Double Standard Room"
type input "BB(завтрак)"
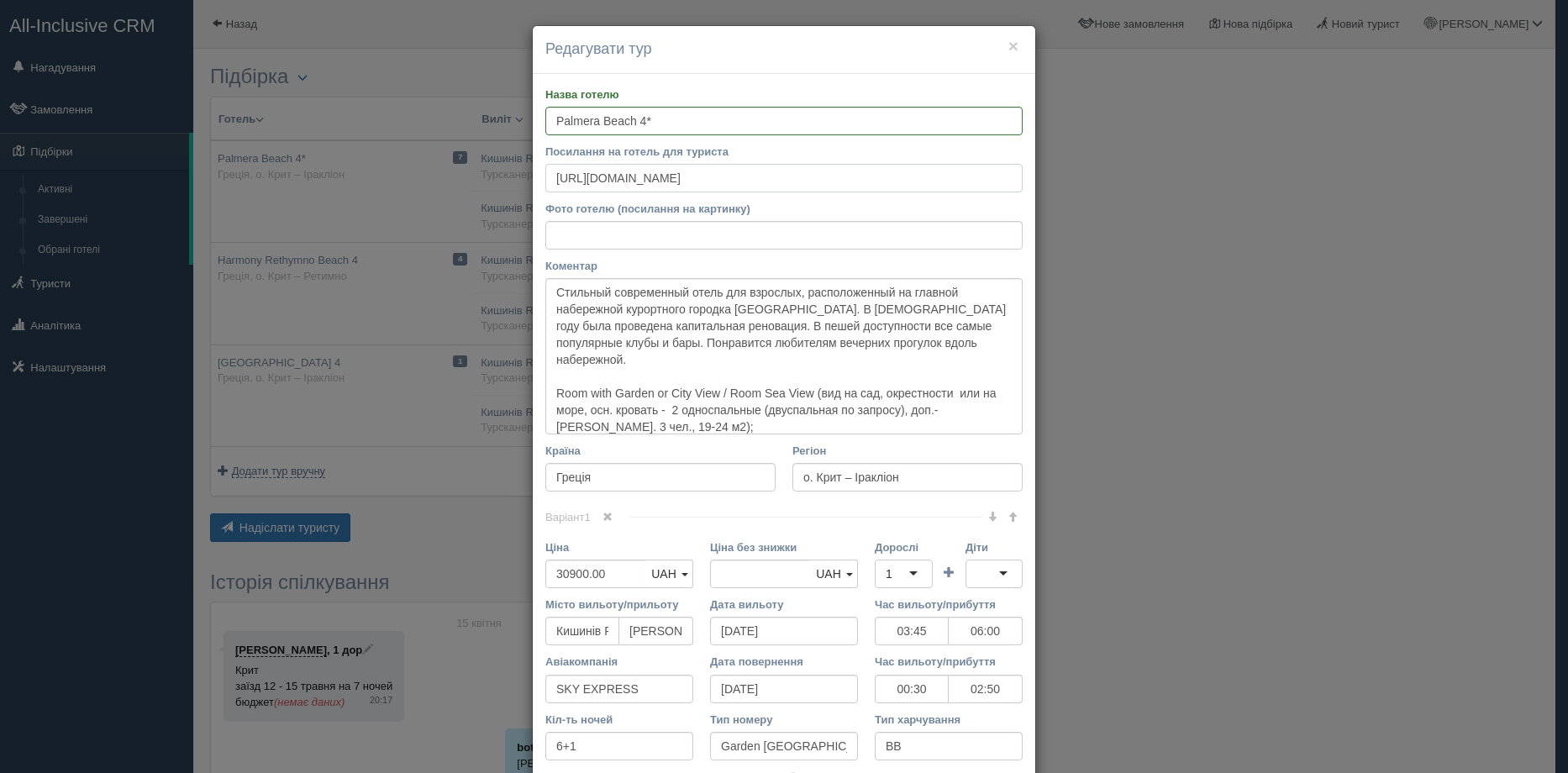
drag, startPoint x: 898, startPoint y: 187, endPoint x: 530, endPoint y: 181, distance: 368.0
click at [533, 181] on div "Назва готелю Palmera Beach 4* Посилання на готель для туриста https://www.youtu…" at bounding box center [784, 636] width 503 height 1123
click at [592, 250] on input "Фото готелю (посилання на картинку)" at bounding box center [784, 235] width 477 height 29
drag, startPoint x: 552, startPoint y: 297, endPoint x: 687, endPoint y: 332, distance: 139.5
click at [687, 332] on textarea "Стильный современный отель для взрослых, расположенный на главной набережной ку…" at bounding box center [784, 356] width 477 height 156
